Goal: Transaction & Acquisition: Purchase product/service

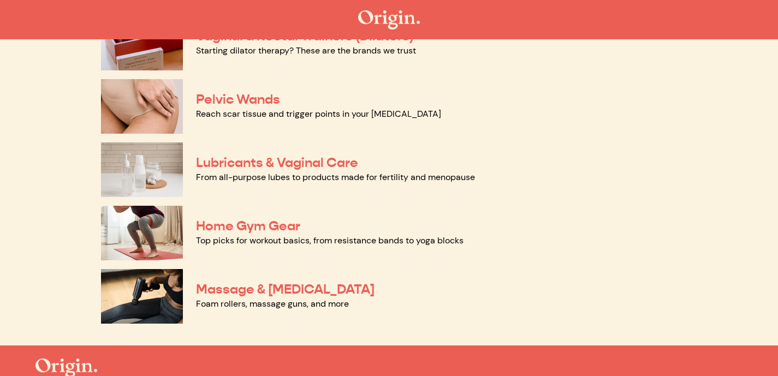
scroll to position [523, 0]
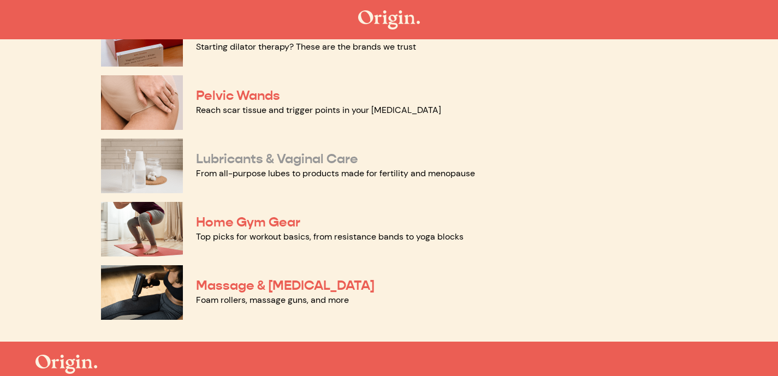
click at [330, 162] on link "Lubricants & Vaginal Care" at bounding box center [277, 159] width 162 height 16
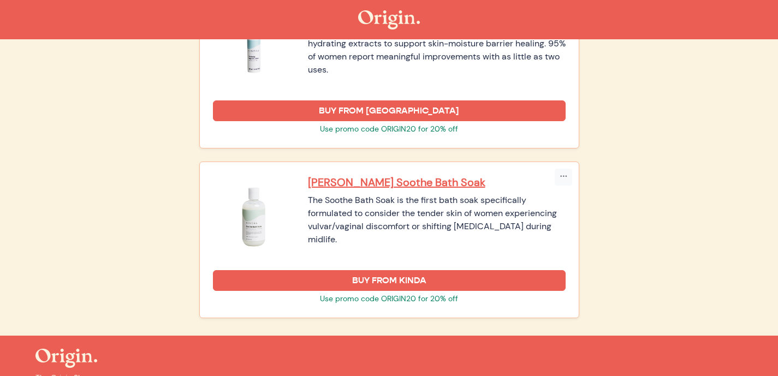
scroll to position [1696, 0]
